Goal: Transaction & Acquisition: Purchase product/service

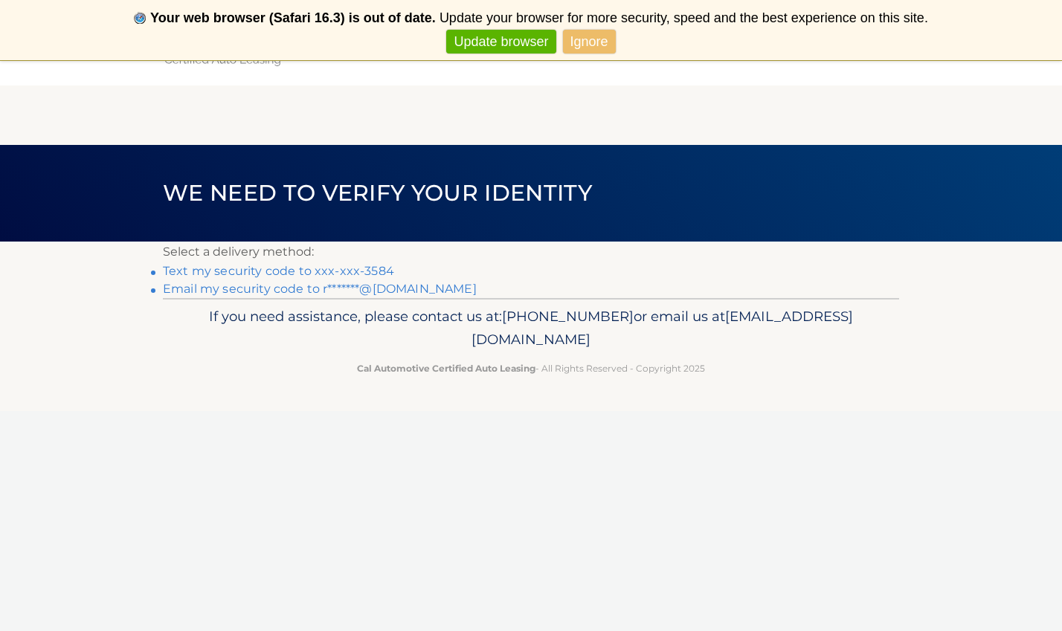
click at [353, 271] on link "Text my security code to xxx-xxx-3584" at bounding box center [278, 271] width 231 height 14
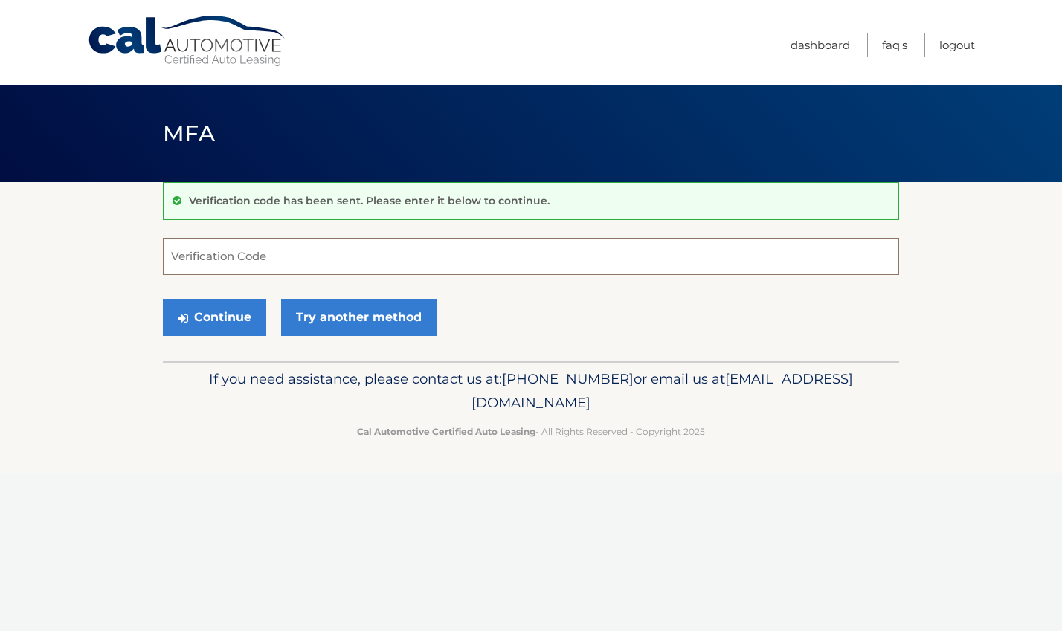
click at [218, 257] on input "Verification Code" at bounding box center [531, 256] width 736 height 37
type input "773420"
click at [232, 315] on button "Continue" at bounding box center [214, 317] width 103 height 37
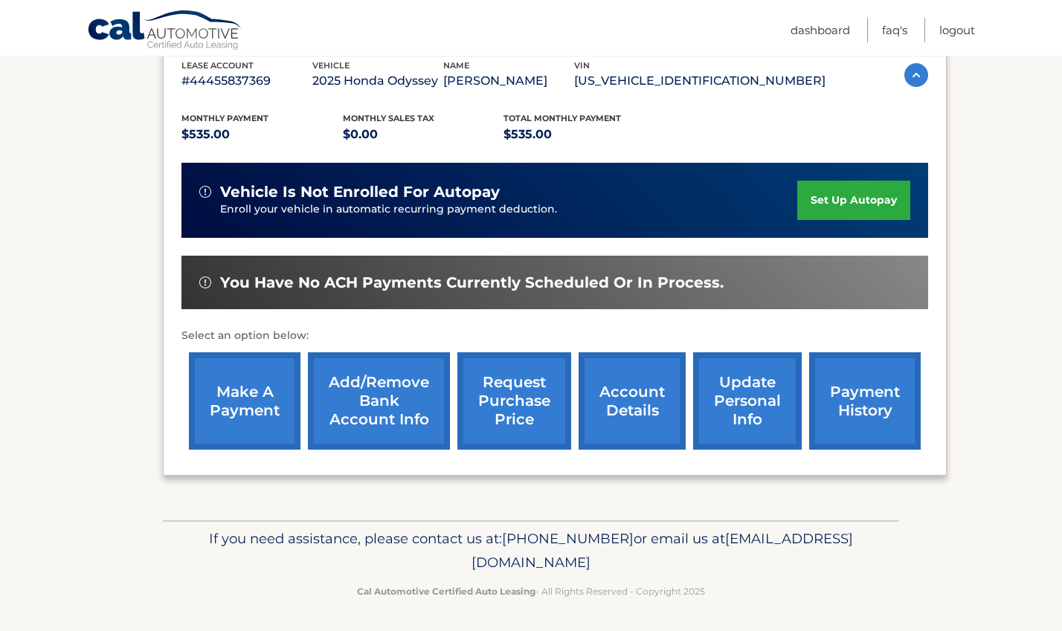
scroll to position [266, 0]
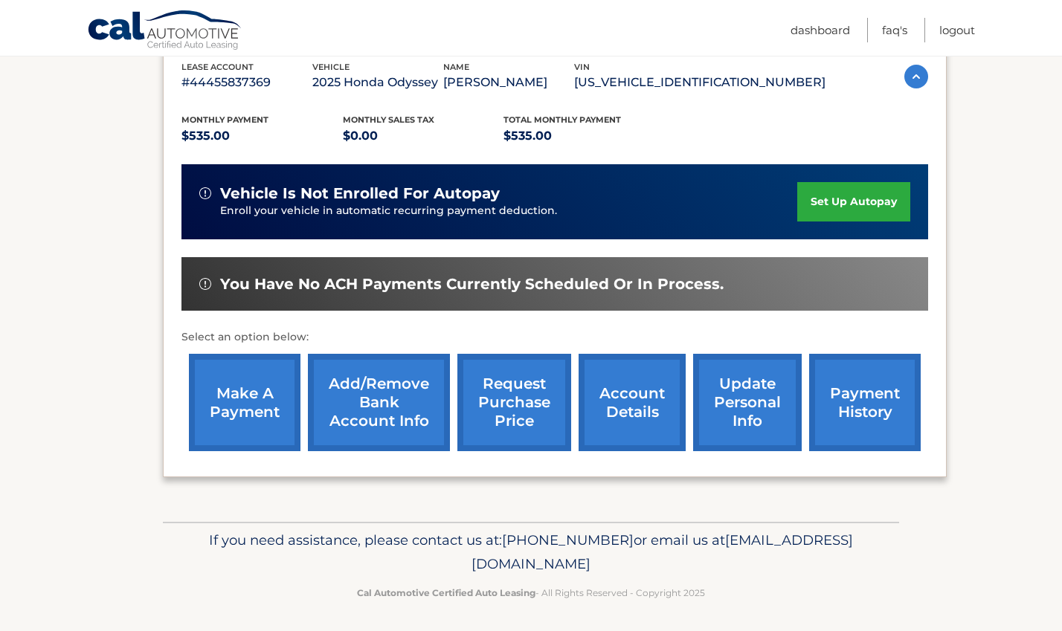
click at [249, 410] on link "make a payment" at bounding box center [245, 402] width 112 height 97
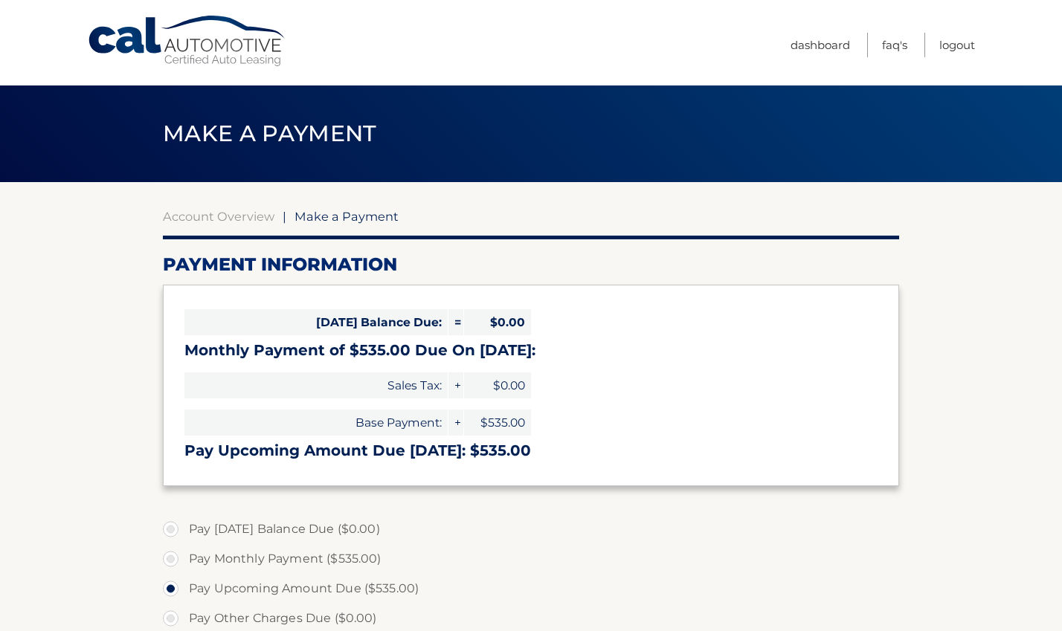
select select "MjUyM2IwODctNDBhMy00ZWNhLTk2NDktOWJiN2YyOWZlNDY4"
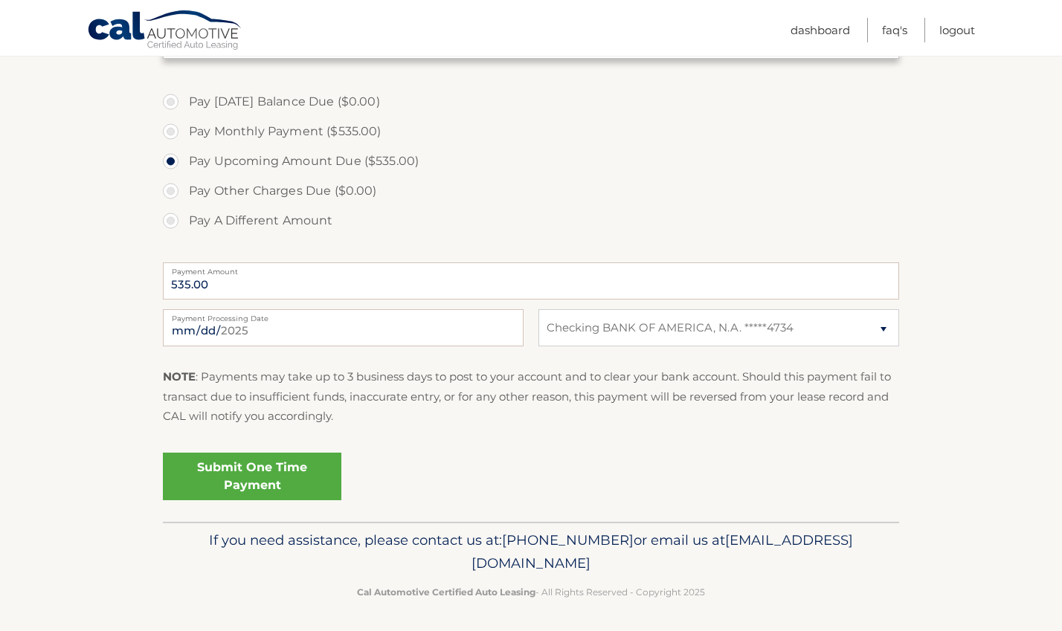
scroll to position [427, 0]
click at [267, 472] on link "Submit One Time Payment" at bounding box center [252, 478] width 179 height 48
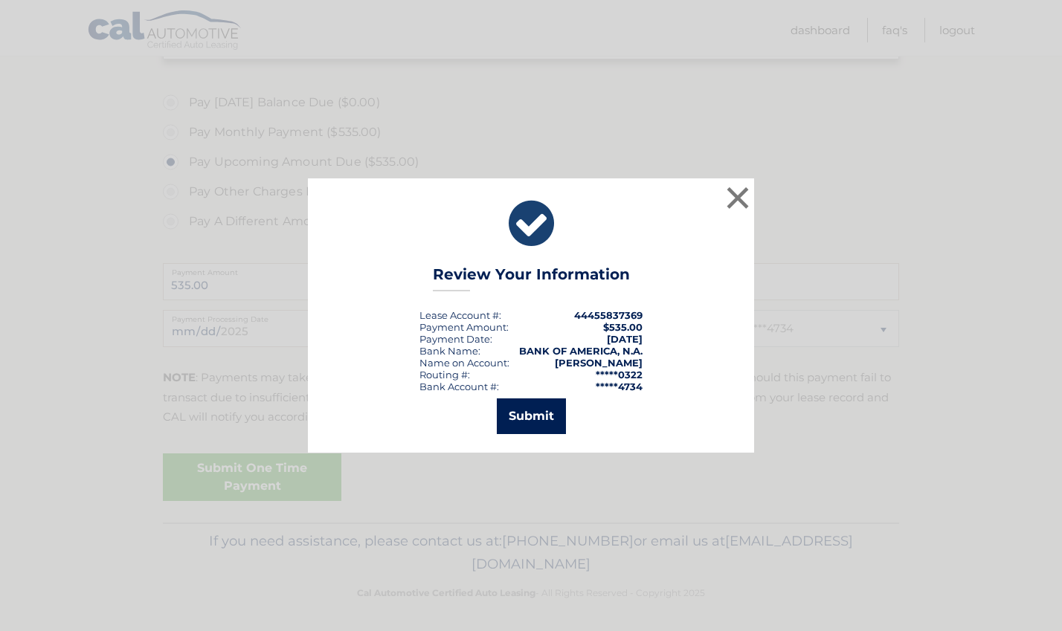
click at [537, 416] on button "Submit" at bounding box center [531, 417] width 69 height 36
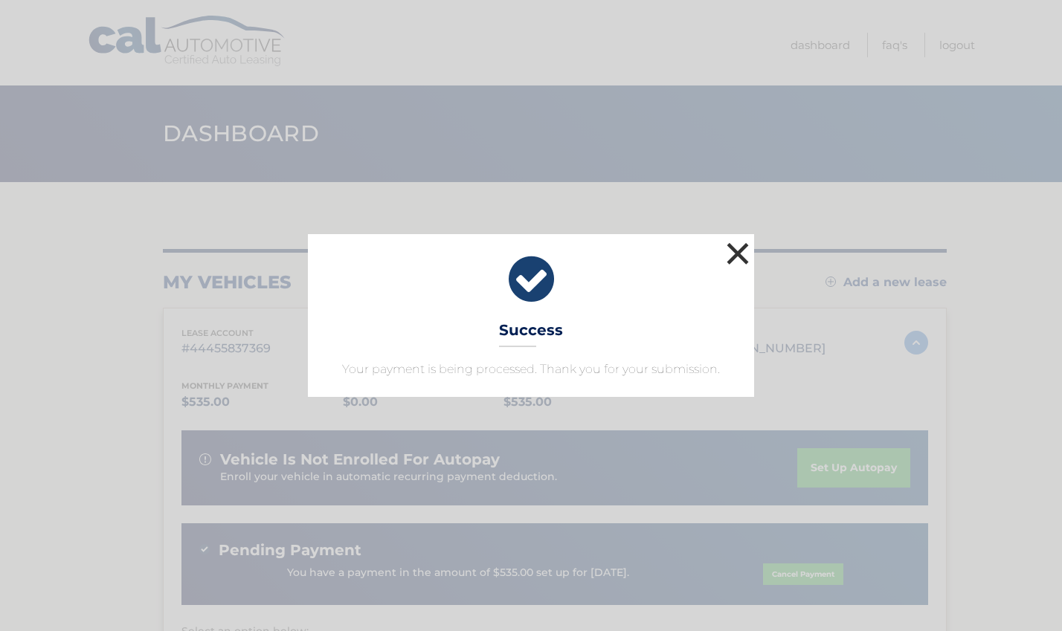
click at [740, 252] on button "×" at bounding box center [738, 254] width 30 height 30
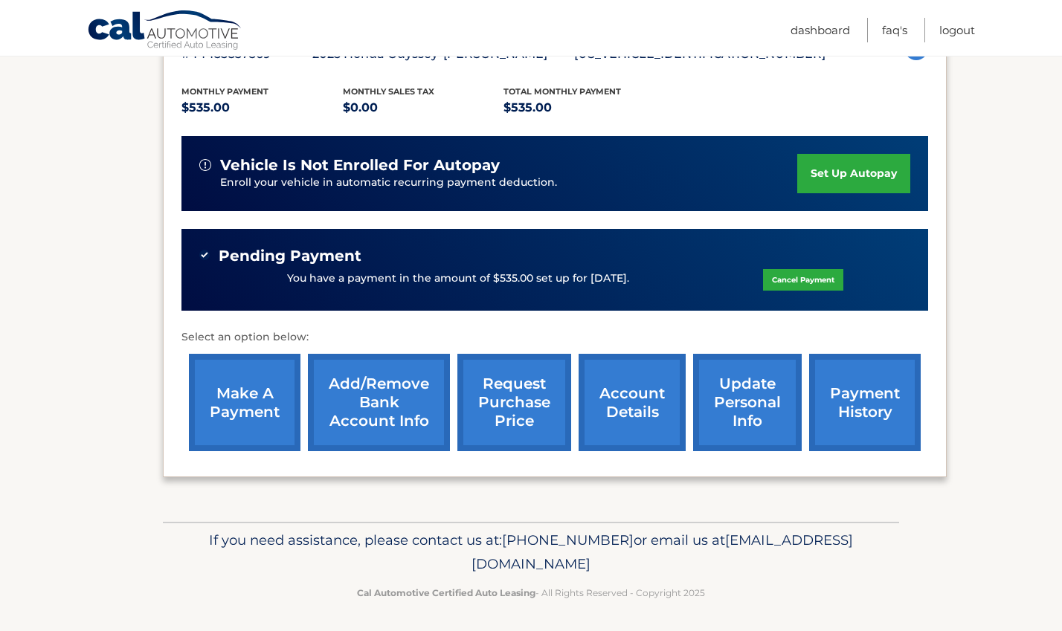
scroll to position [294, 0]
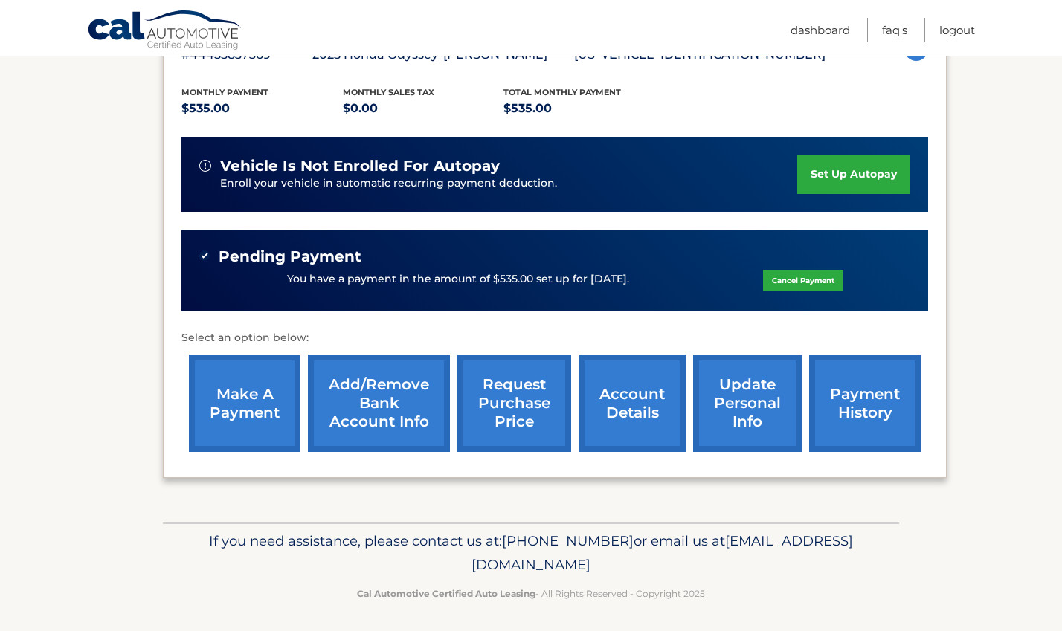
click at [869, 402] on link "payment history" at bounding box center [865, 403] width 112 height 97
click at [532, 398] on link "request purchase price" at bounding box center [514, 403] width 114 height 97
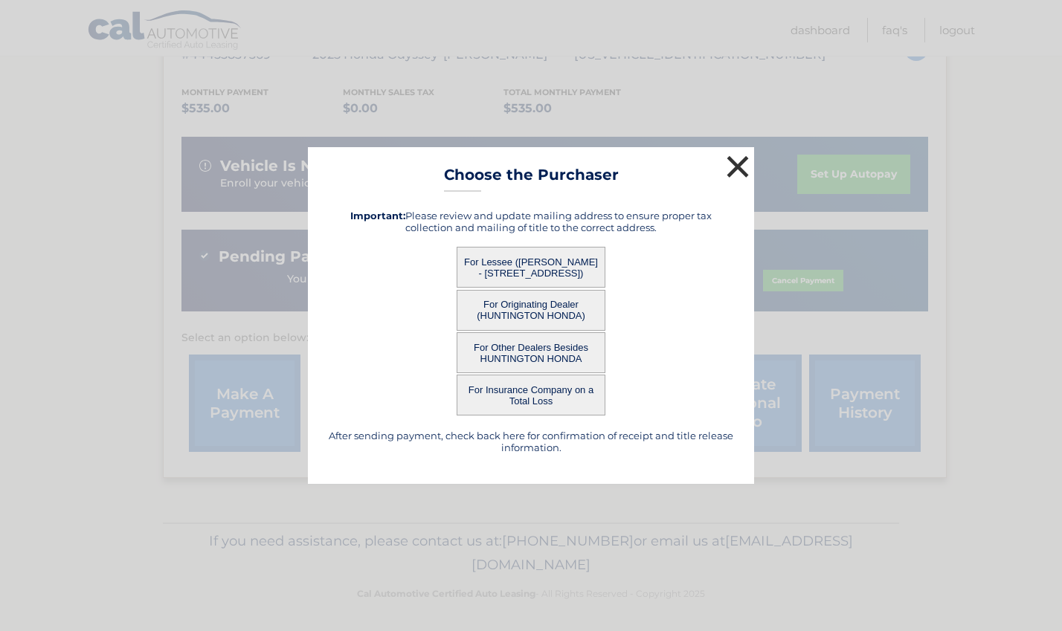
click at [741, 158] on button "×" at bounding box center [738, 167] width 30 height 30
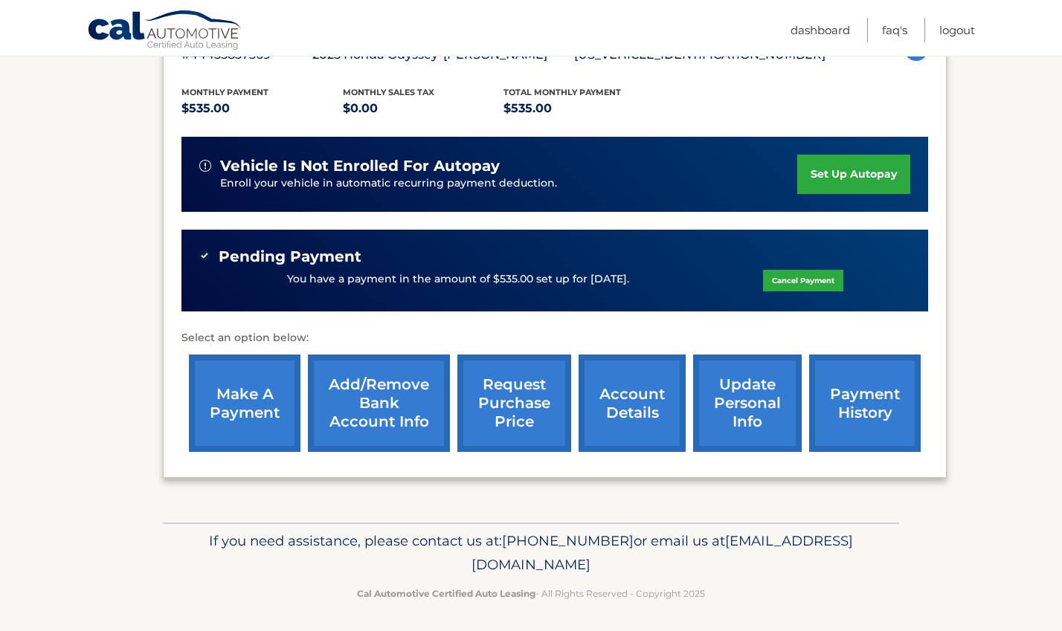
click at [613, 400] on link "account details" at bounding box center [632, 403] width 107 height 97
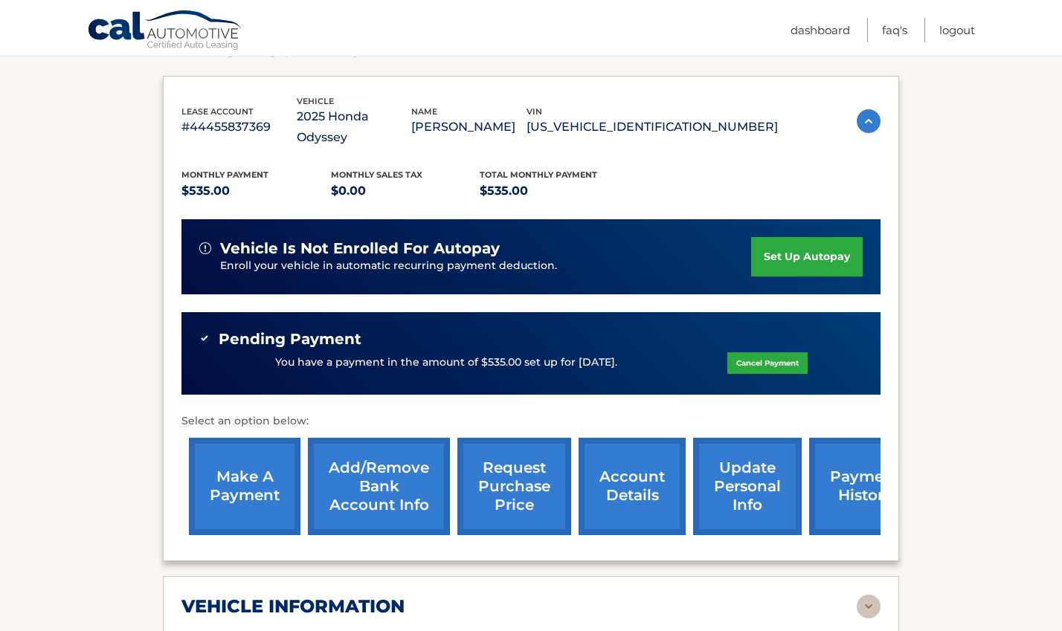
scroll to position [244, 0]
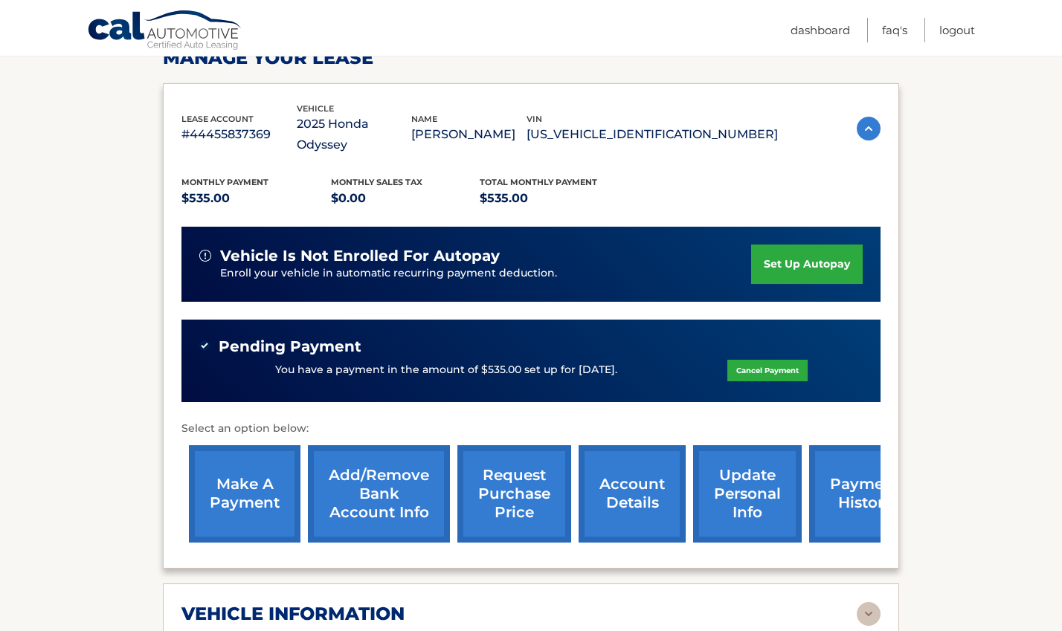
click at [866, 602] on img at bounding box center [869, 614] width 24 height 24
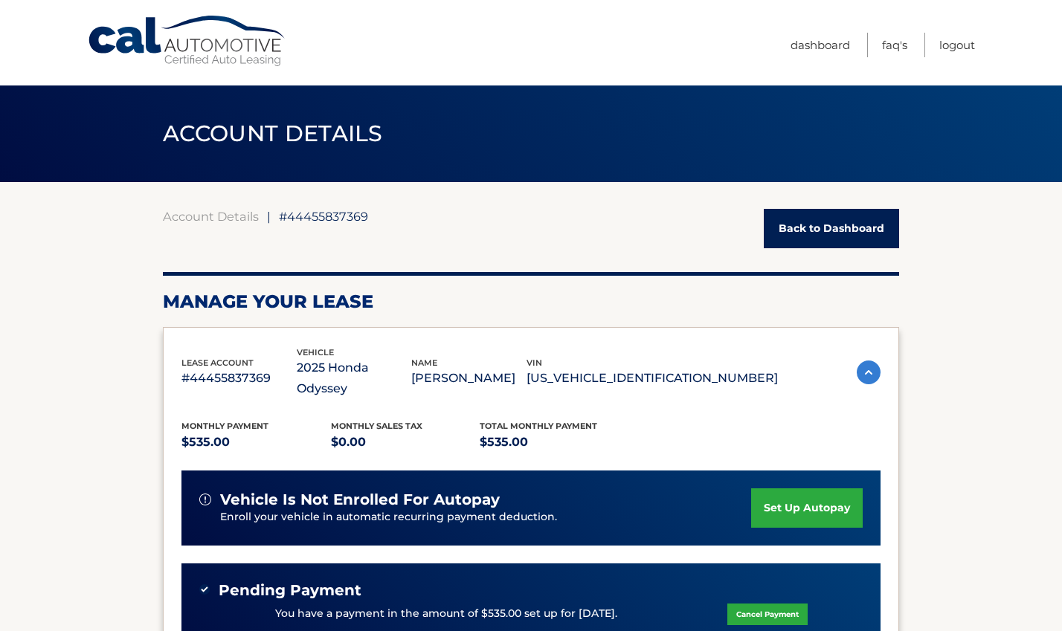
scroll to position [0, 0]
click at [953, 43] on link "Logout" at bounding box center [957, 45] width 36 height 25
